Goal: Task Accomplishment & Management: Use online tool/utility

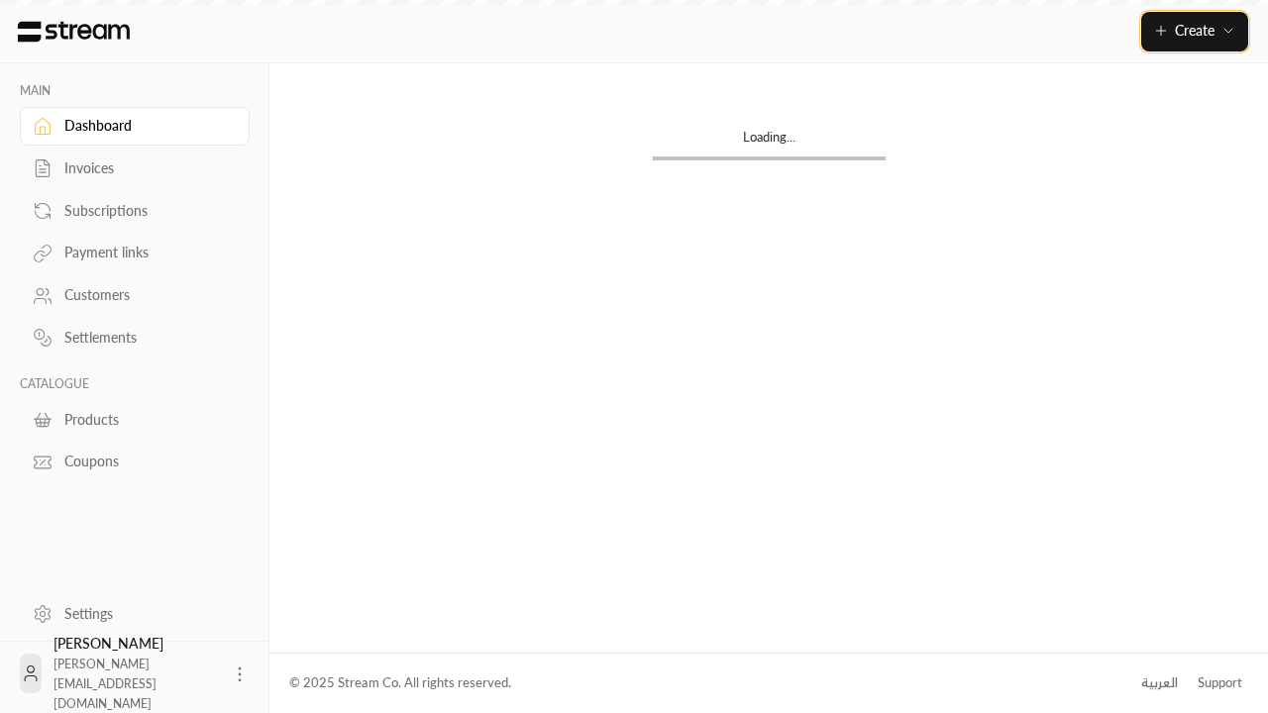
click at [1194, 31] on span "Create" at bounding box center [1195, 30] width 40 height 17
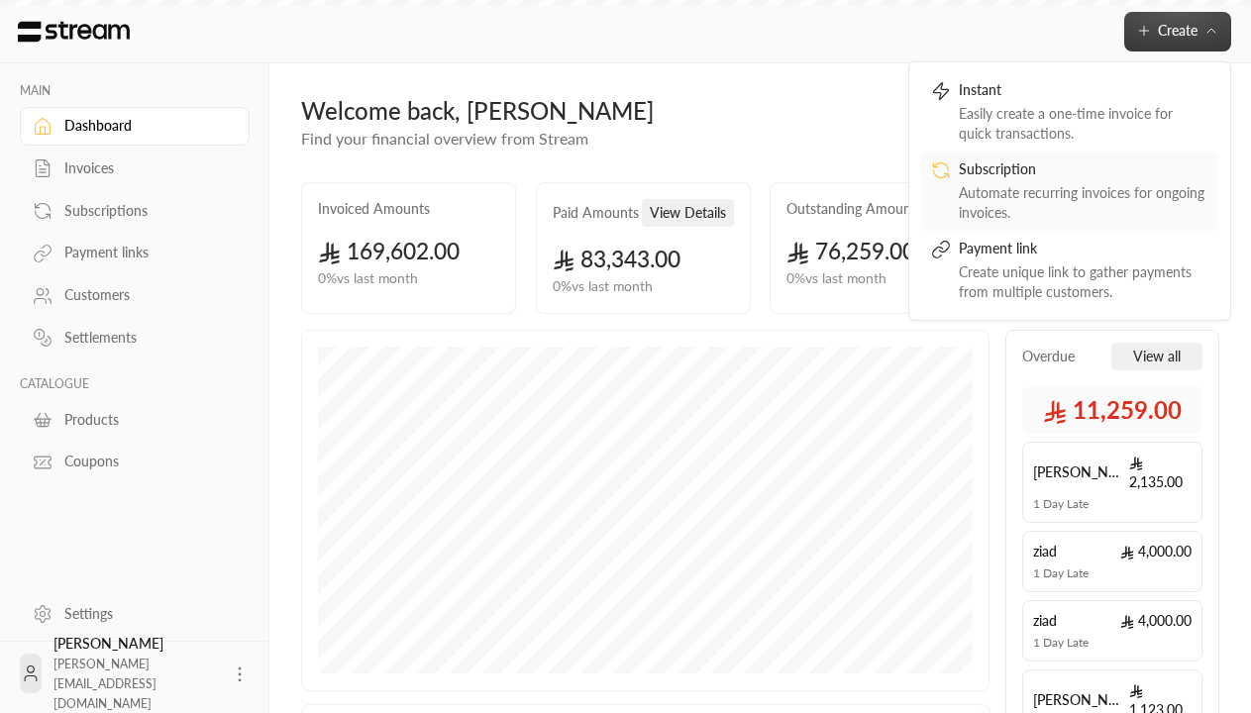
click at [1070, 190] on div "Automate recurring invoices for ongoing invoices." at bounding box center [1084, 203] width 250 height 40
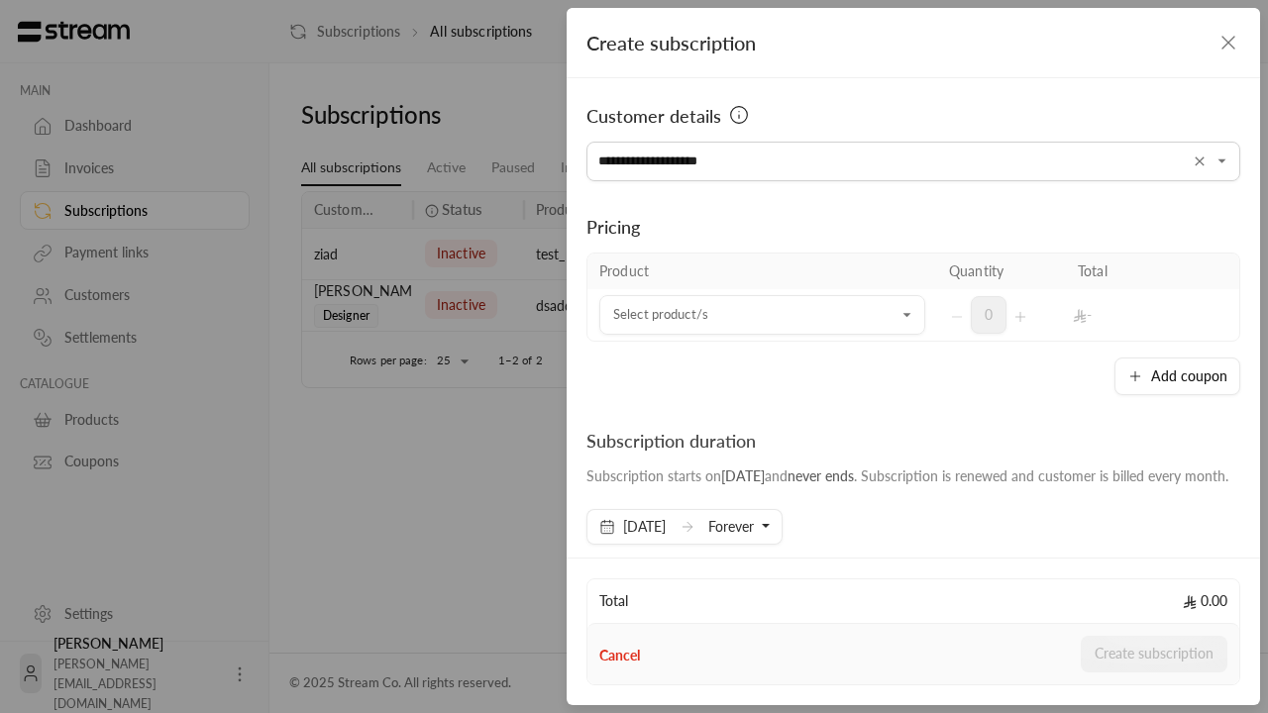
type input "**********"
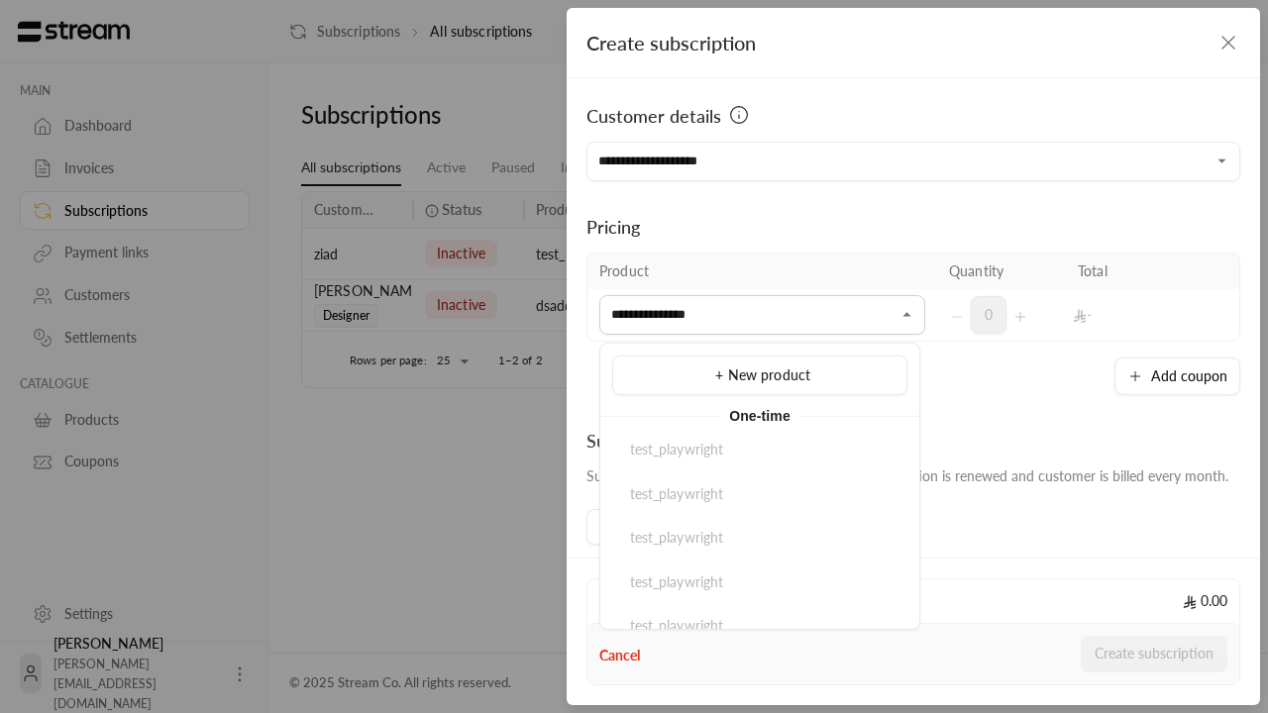
scroll to position [88, 0]
